Goal: Transaction & Acquisition: Purchase product/service

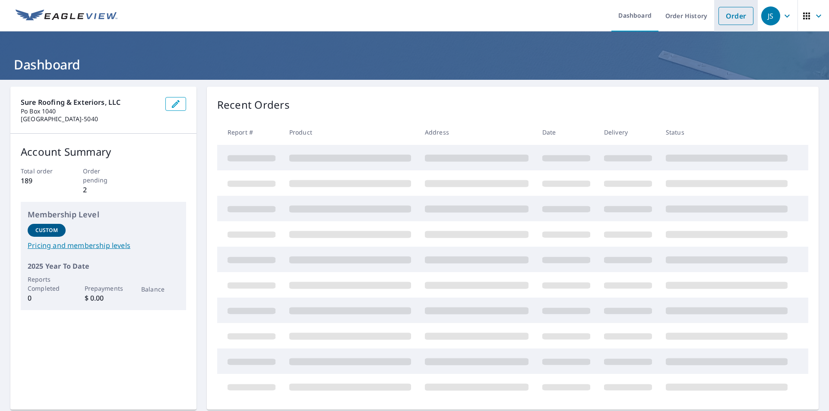
click at [732, 17] on link "Order" at bounding box center [735, 16] width 35 height 18
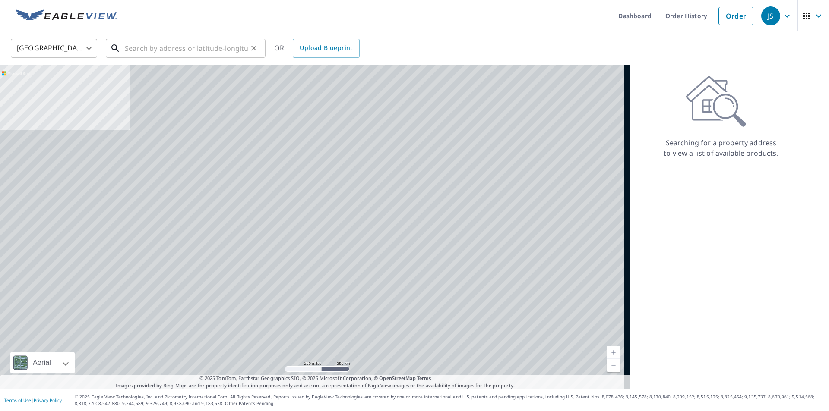
click at [180, 54] on input "text" at bounding box center [186, 48] width 123 height 24
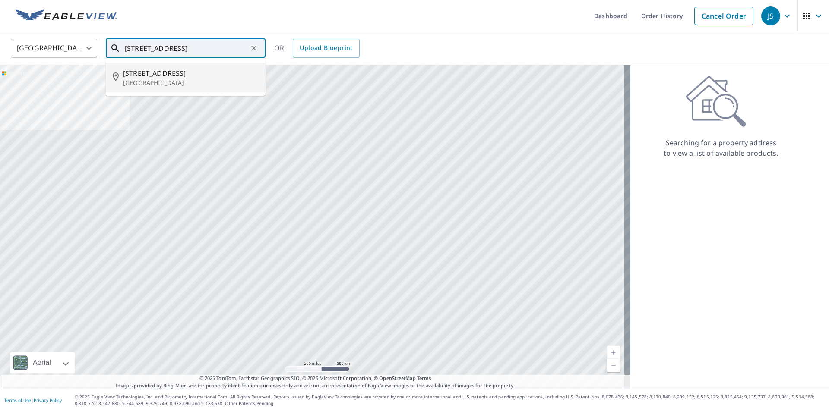
click at [170, 73] on span "[STREET_ADDRESS]" at bounding box center [191, 73] width 136 height 10
type input "[STREET_ADDRESS]"
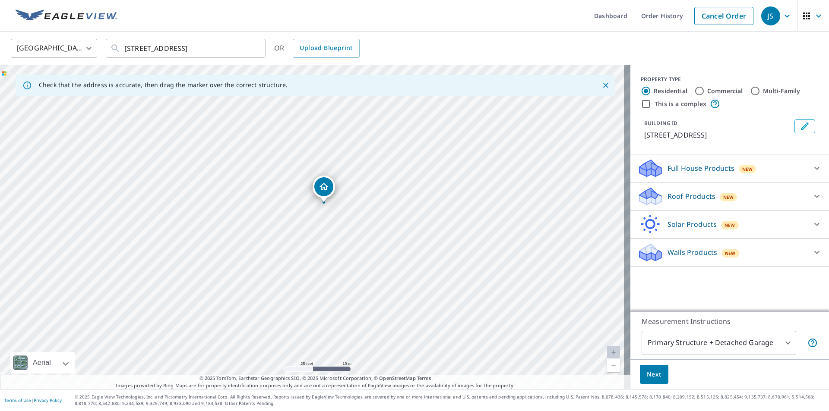
drag, startPoint x: 319, startPoint y: 254, endPoint x: 331, endPoint y: 231, distance: 26.1
click at [331, 231] on div "[STREET_ADDRESS]" at bounding box center [315, 227] width 630 height 324
drag, startPoint x: 325, startPoint y: 185, endPoint x: 302, endPoint y: 193, distance: 24.9
drag, startPoint x: 314, startPoint y: 212, endPoint x: 321, endPoint y: 208, distance: 8.5
click at [811, 197] on icon at bounding box center [816, 196] width 10 height 10
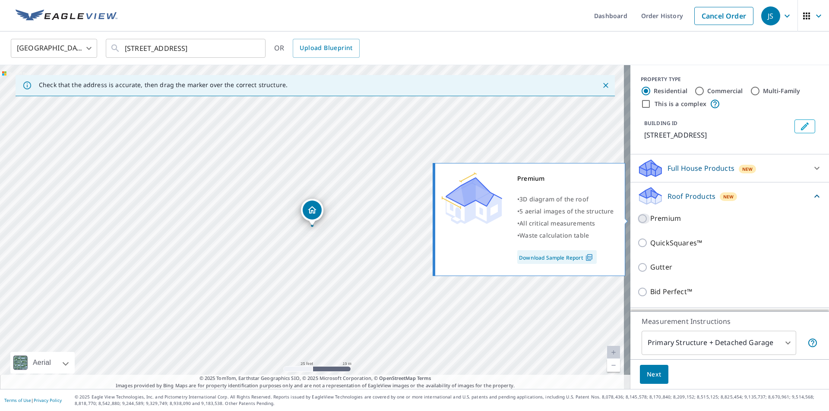
click at [637, 218] on input "Premium" at bounding box center [643, 219] width 13 height 10
checkbox input "true"
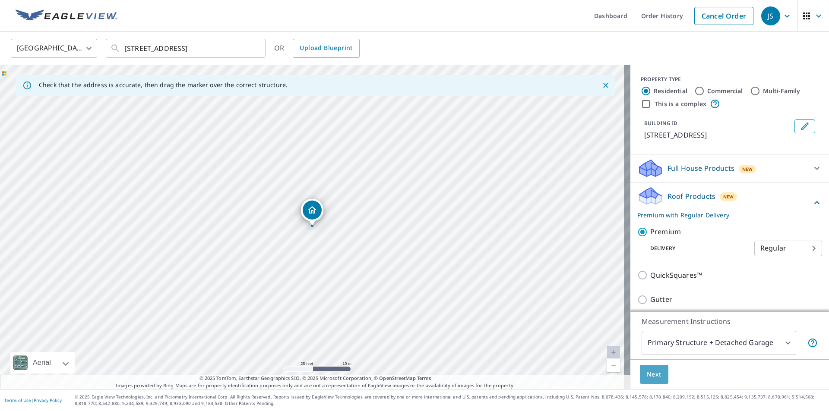
click at [649, 373] on span "Next" at bounding box center [653, 374] width 15 height 11
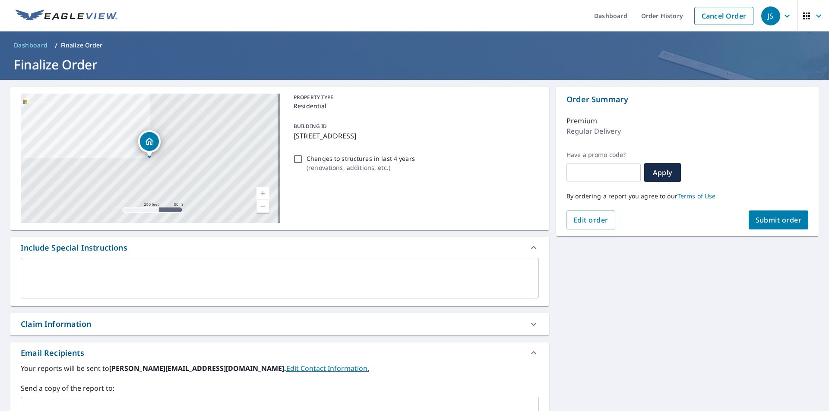
click at [766, 222] on span "Submit order" at bounding box center [778, 219] width 46 height 9
checkbox input "true"
